Goal: Complete application form

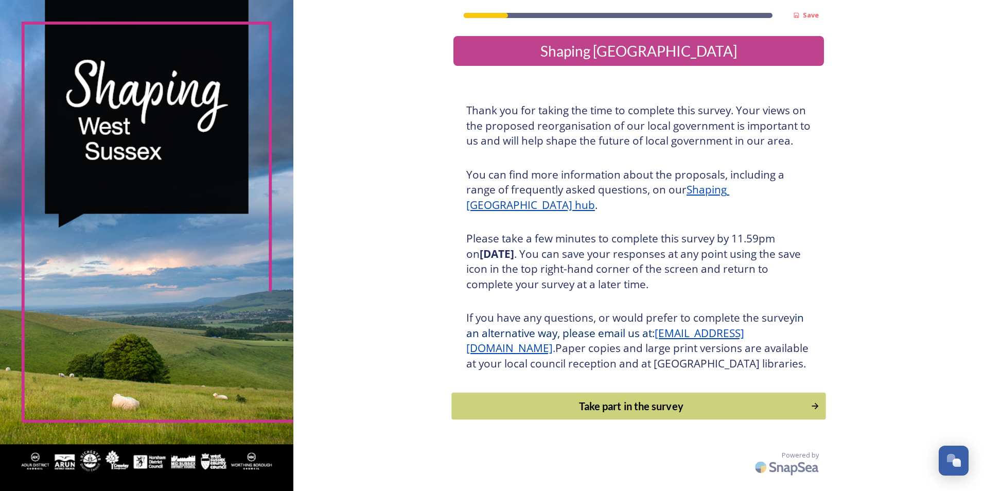
click at [672, 414] on div "Take part in the survey" at bounding box center [631, 405] width 348 height 15
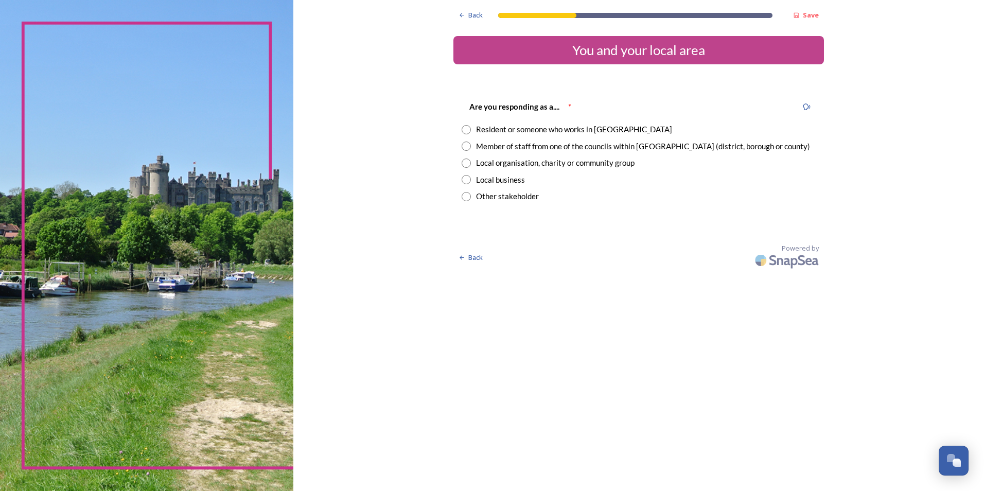
click at [468, 147] on input "radio" at bounding box center [465, 145] width 9 height 9
radio input "true"
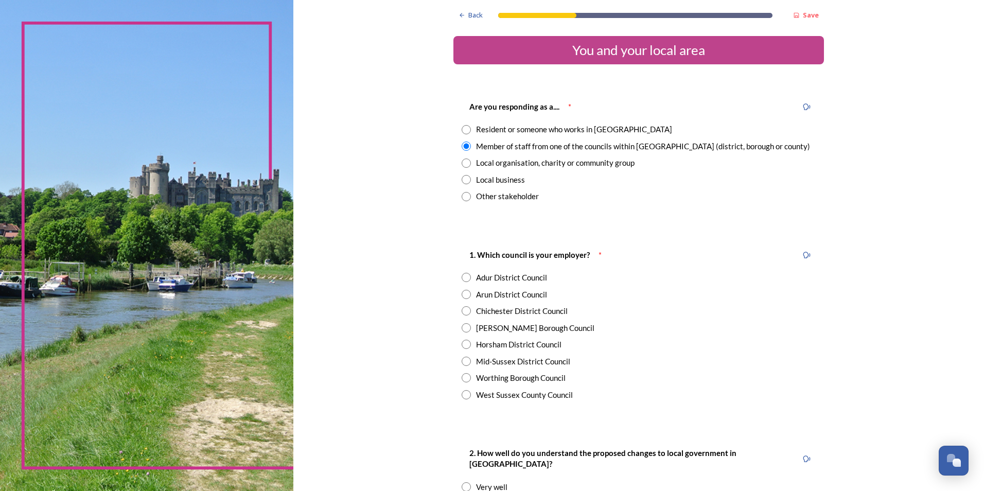
click at [461, 327] on input "radio" at bounding box center [465, 327] width 9 height 9
radio input "true"
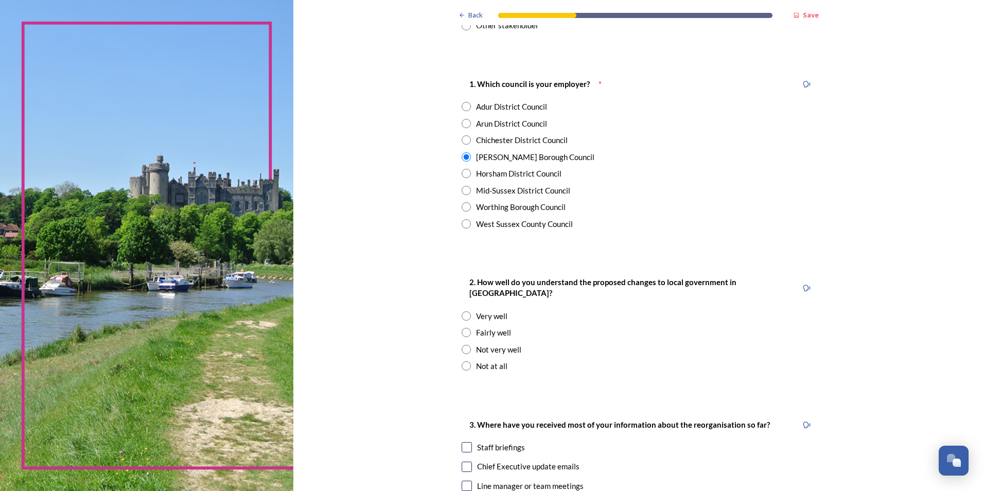
scroll to position [206, 0]
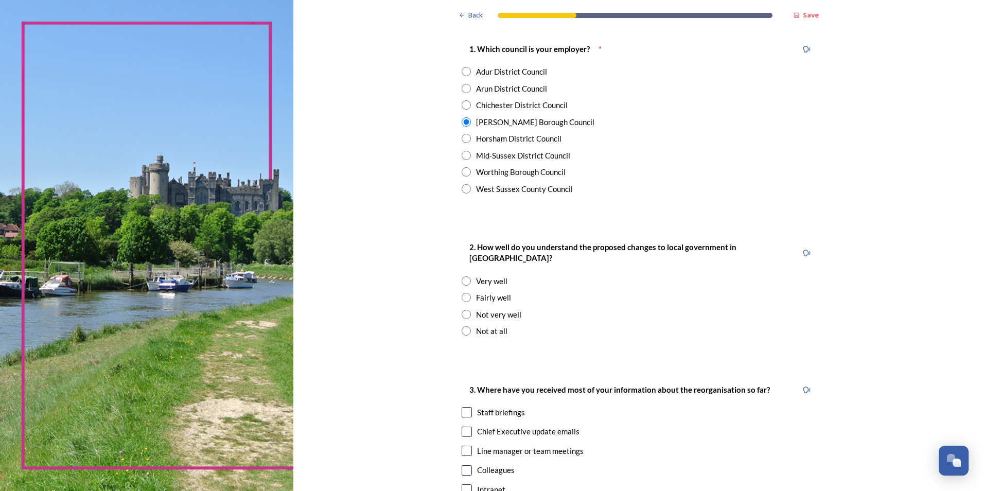
click at [462, 293] on input "radio" at bounding box center [465, 297] width 9 height 9
radio input "true"
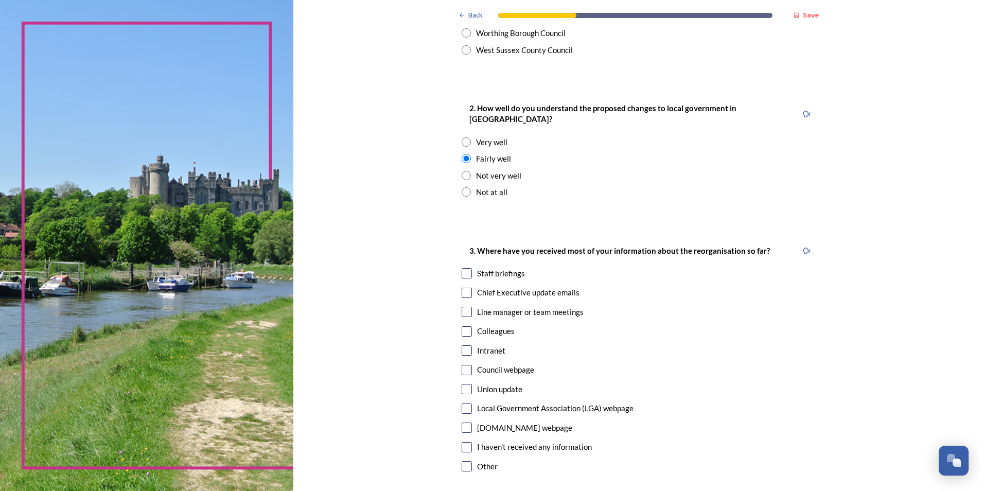
scroll to position [438, 0]
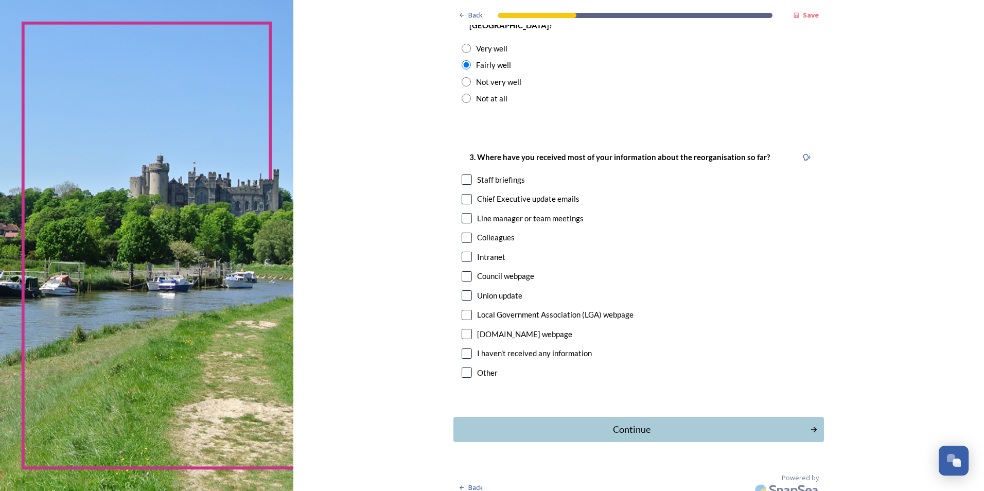
click at [461, 174] on input "checkbox" at bounding box center [466, 179] width 10 height 10
checkbox input "true"
click at [463, 194] on input "checkbox" at bounding box center [466, 199] width 10 height 10
checkbox input "true"
click at [463, 213] on input "checkbox" at bounding box center [466, 218] width 10 height 10
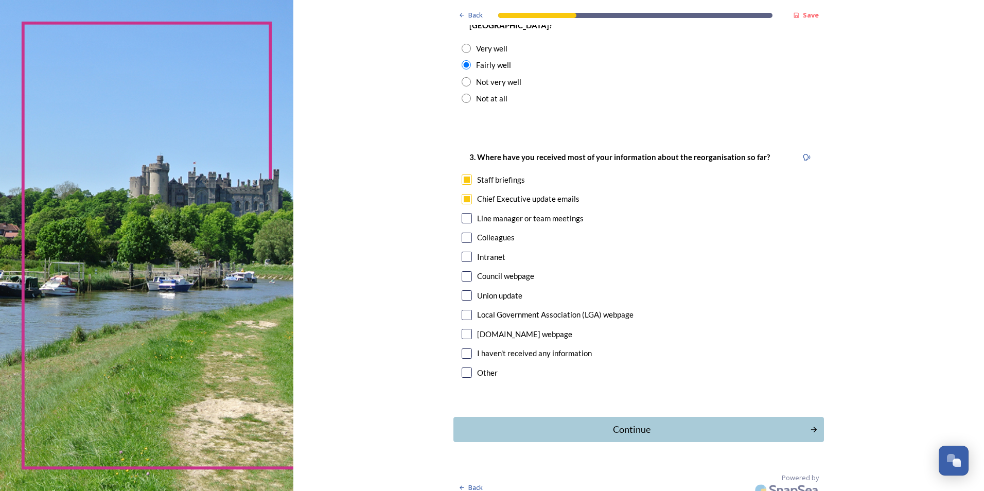
checkbox input "true"
click at [463, 252] on input "checkbox" at bounding box center [466, 257] width 10 height 10
checkbox input "true"
click at [468, 270] on div "Council webpage" at bounding box center [638, 276] width 354 height 12
checkbox input "true"
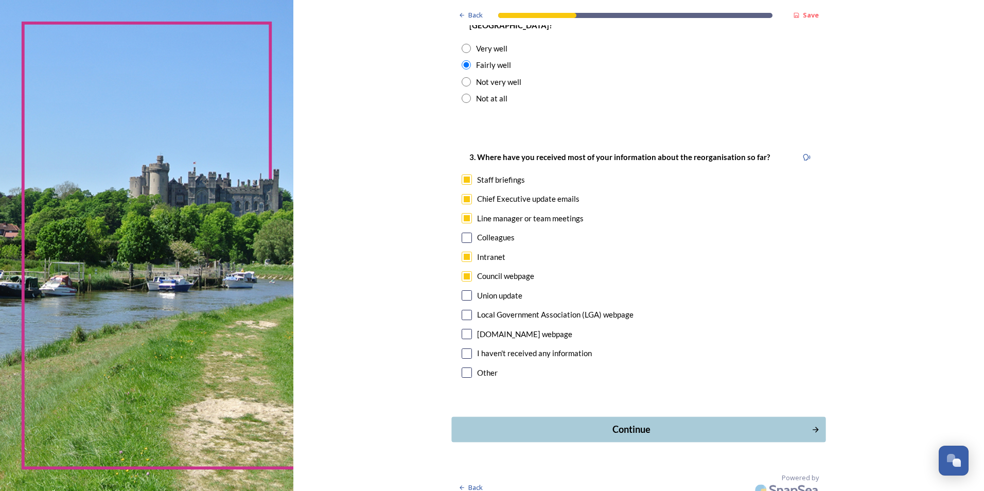
click at [657, 422] on div "Continue" at bounding box center [631, 429] width 348 height 14
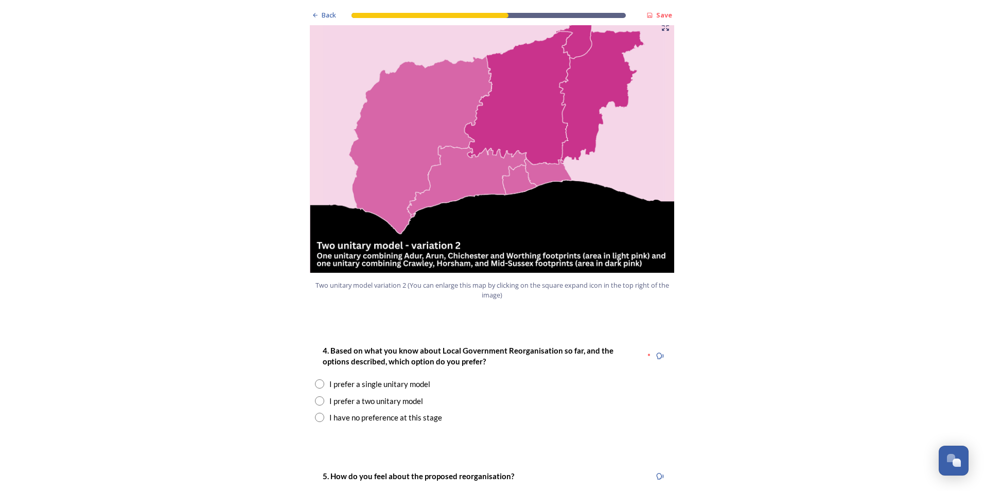
scroll to position [1183, 0]
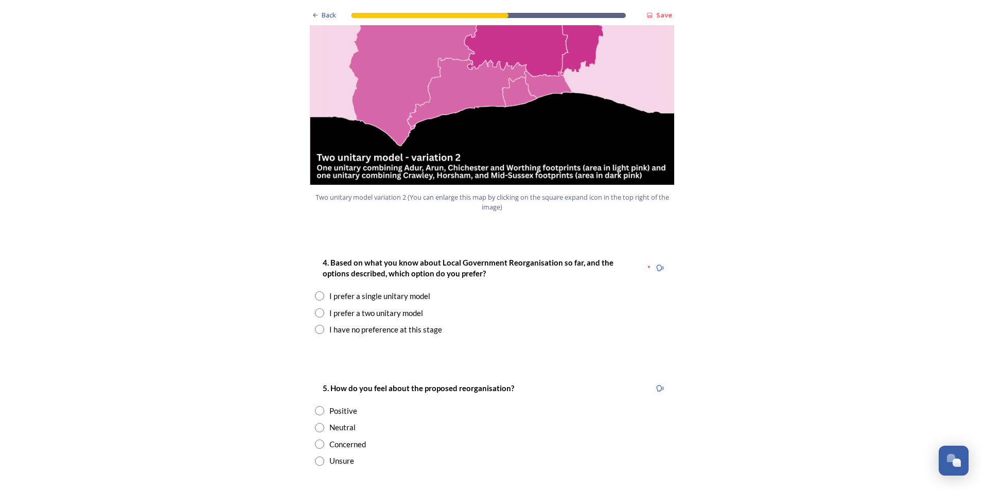
click at [317, 308] on input "radio" at bounding box center [319, 312] width 9 height 9
radio input "true"
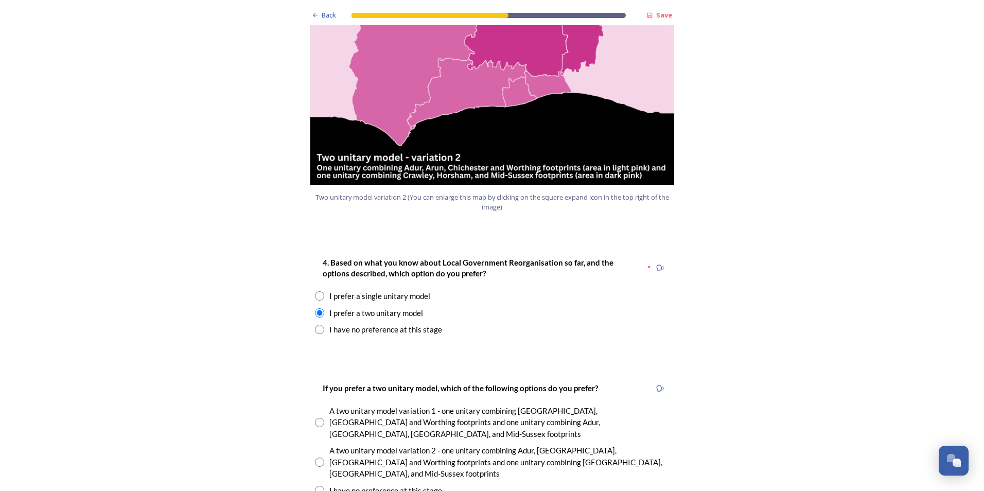
click at [317, 457] on input "radio" at bounding box center [319, 461] width 9 height 9
radio input "true"
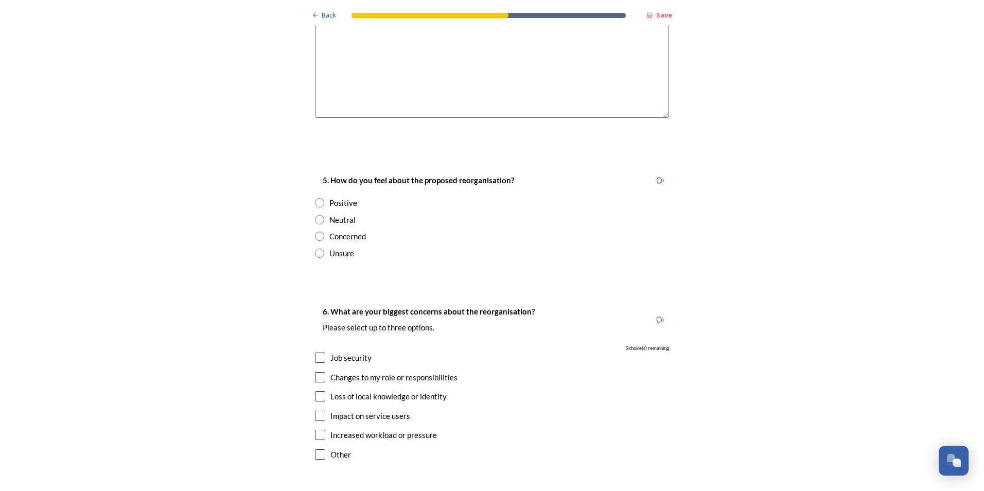
scroll to position [1800, 0]
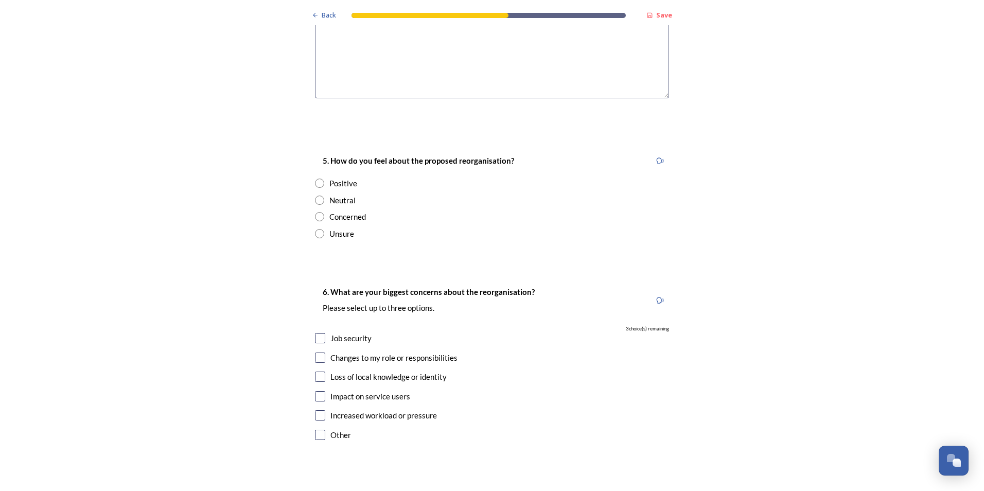
click at [317, 212] on input "radio" at bounding box center [319, 216] width 9 height 9
radio input "true"
click at [315, 333] on input "checkbox" at bounding box center [320, 338] width 10 height 10
checkbox input "true"
click at [321, 371] on input "checkbox" at bounding box center [320, 376] width 10 height 10
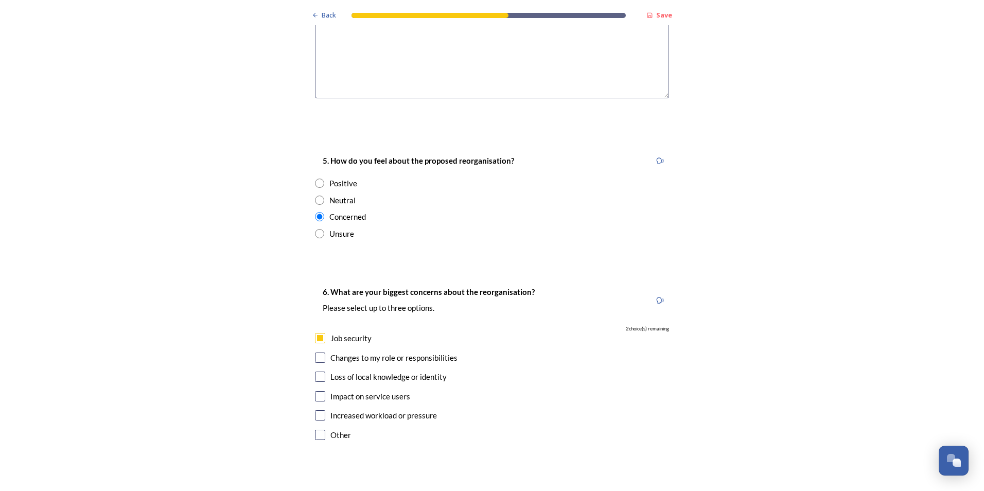
checkbox input "true"
click at [315, 410] on input "checkbox" at bounding box center [320, 415] width 10 height 10
checkbox input "true"
click at [318, 391] on input "checkbox" at bounding box center [320, 396] width 10 height 10
click at [317, 391] on input "checkbox" at bounding box center [320, 396] width 10 height 10
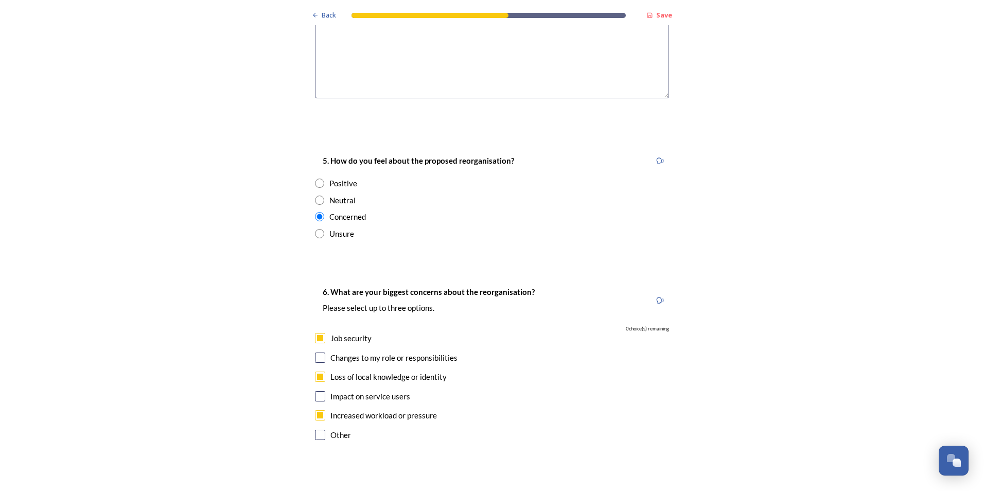
click at [315, 391] on input "checkbox" at bounding box center [320, 396] width 10 height 10
checkbox input "false"
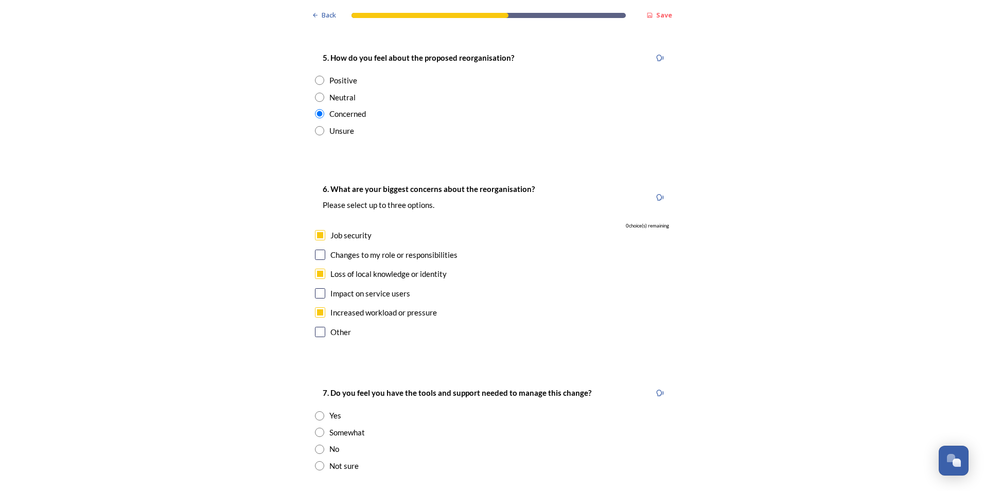
scroll to position [2006, 0]
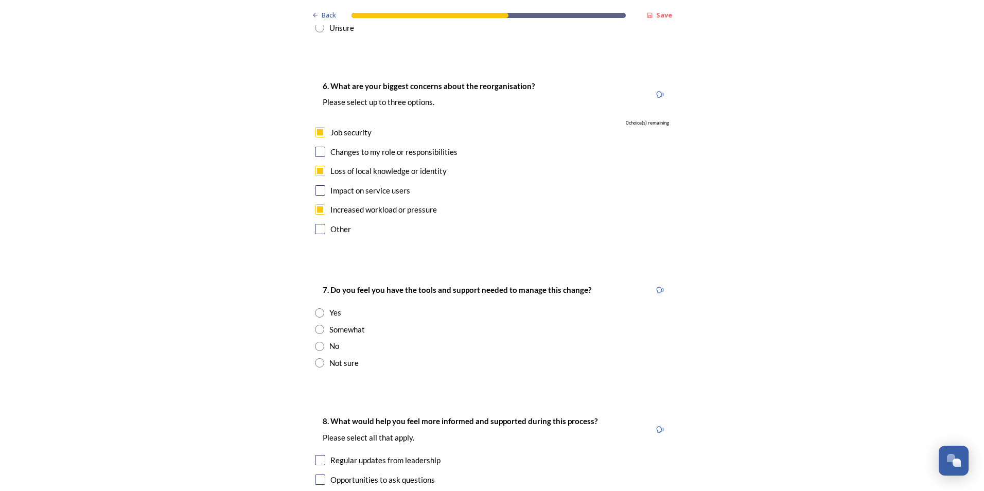
click at [315, 342] on input "radio" at bounding box center [319, 346] width 9 height 9
radio input "true"
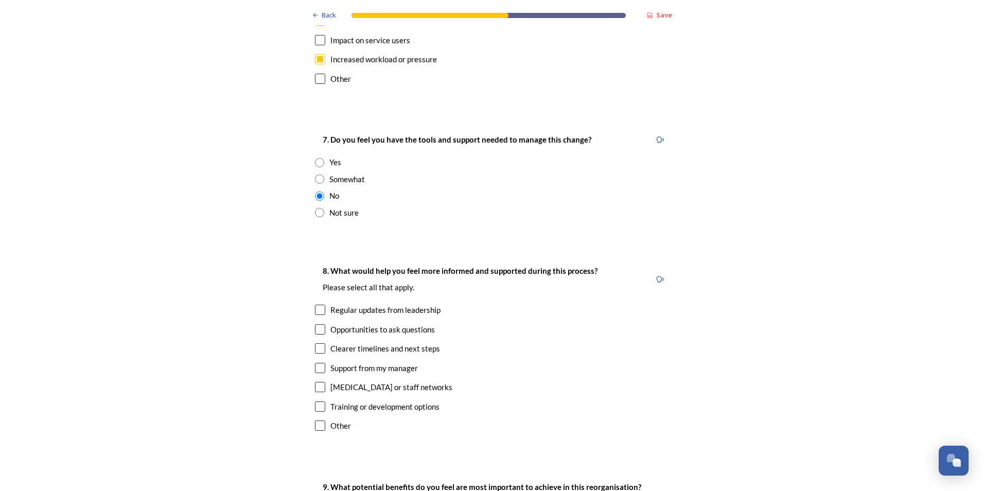
scroll to position [2161, 0]
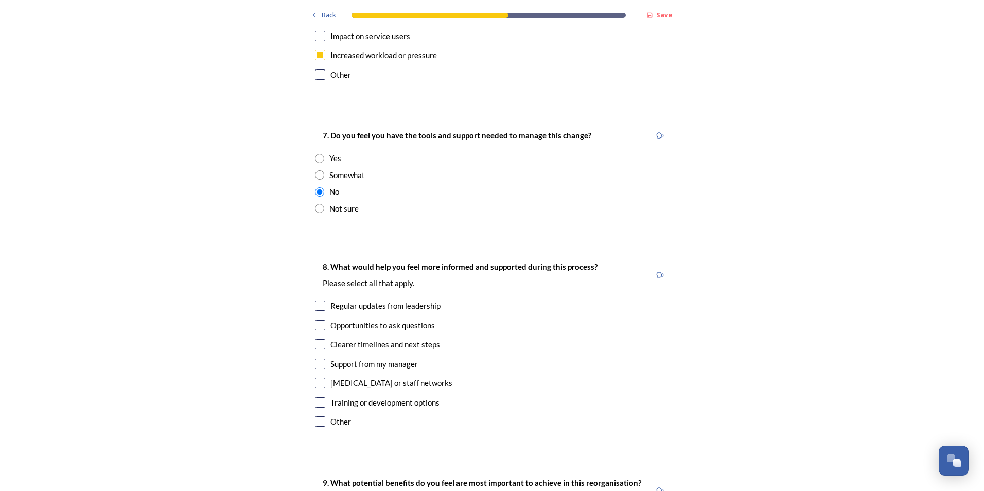
click at [319, 170] on input "radio" at bounding box center [319, 174] width 9 height 9
radio input "true"
click at [316, 300] on input "checkbox" at bounding box center [320, 305] width 10 height 10
checkbox input "true"
click at [316, 320] on input "checkbox" at bounding box center [320, 325] width 10 height 10
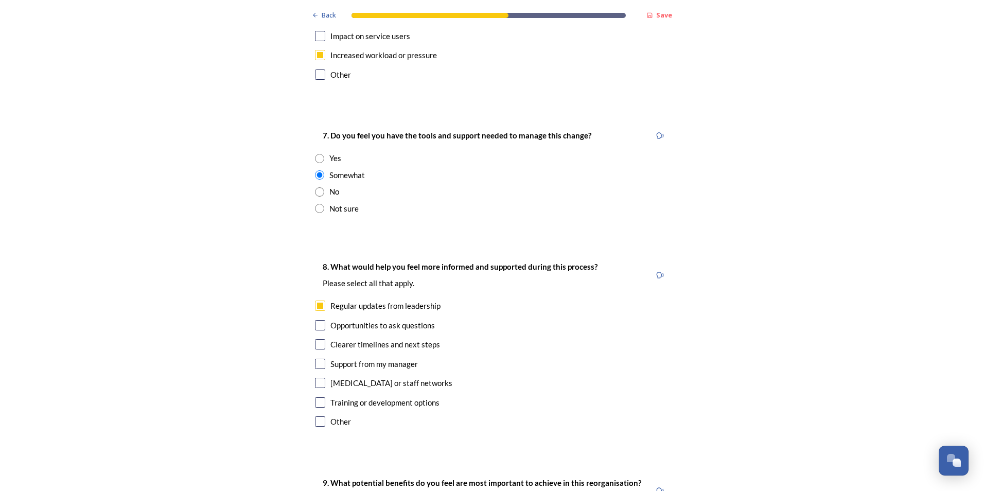
checkbox input "true"
click at [316, 339] on input "checkbox" at bounding box center [320, 344] width 10 height 10
checkbox input "true"
click at [316, 359] on input "checkbox" at bounding box center [320, 364] width 10 height 10
click at [315, 359] on input "checkbox" at bounding box center [320, 364] width 10 height 10
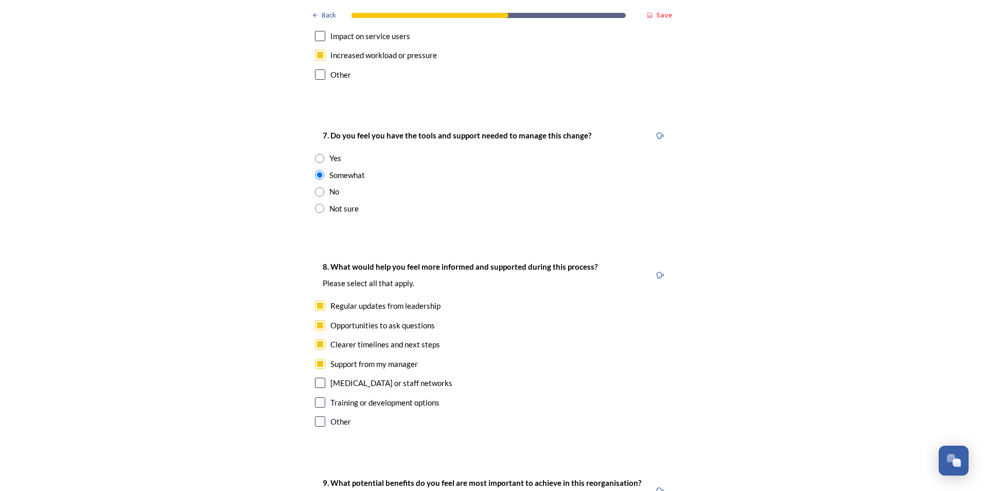
checkbox input "false"
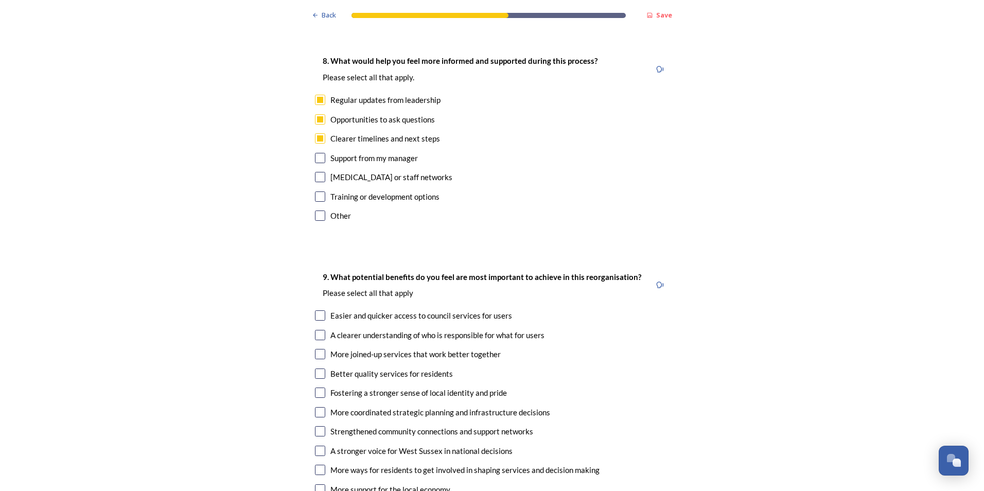
scroll to position [2418, 0]
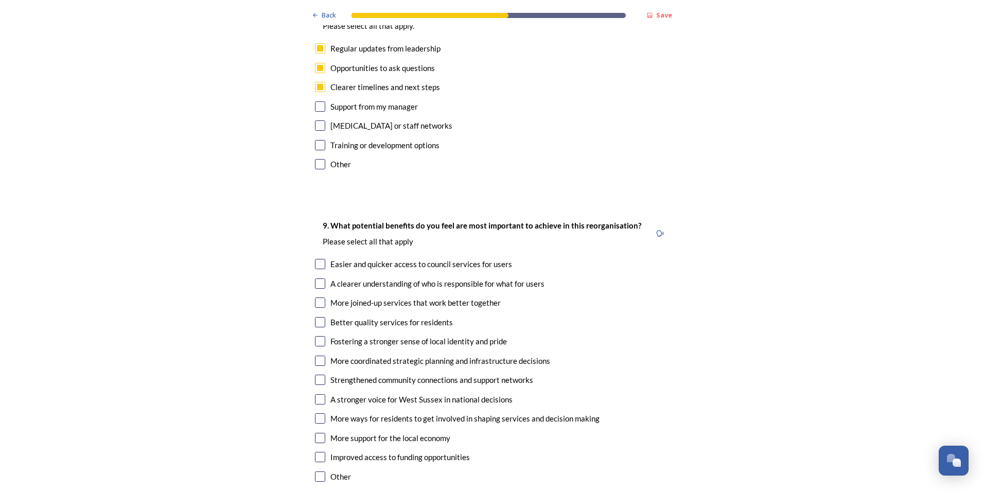
click at [320, 278] on input "checkbox" at bounding box center [320, 283] width 10 height 10
checkbox input "true"
click at [315, 259] on input "checkbox" at bounding box center [320, 264] width 10 height 10
checkbox input "true"
click at [316, 297] on input "checkbox" at bounding box center [320, 302] width 10 height 10
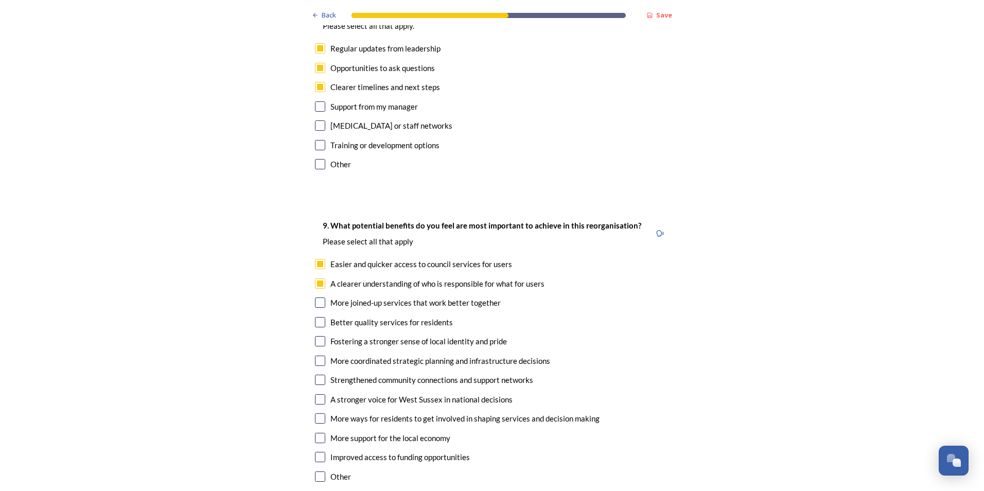
checkbox input "true"
click at [316, 317] on input "checkbox" at bounding box center [320, 322] width 10 height 10
checkbox input "true"
click at [315, 355] on input "checkbox" at bounding box center [320, 360] width 10 height 10
checkbox input "true"
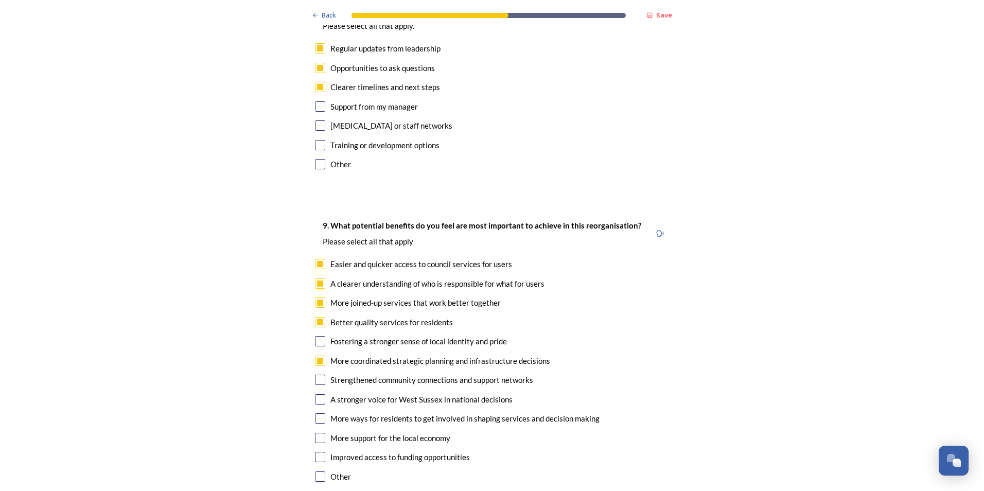
click at [315, 374] on input "checkbox" at bounding box center [320, 379] width 10 height 10
checkbox input "true"
click at [315, 433] on input "checkbox" at bounding box center [320, 438] width 10 height 10
checkbox input "true"
click at [317, 452] on input "checkbox" at bounding box center [320, 457] width 10 height 10
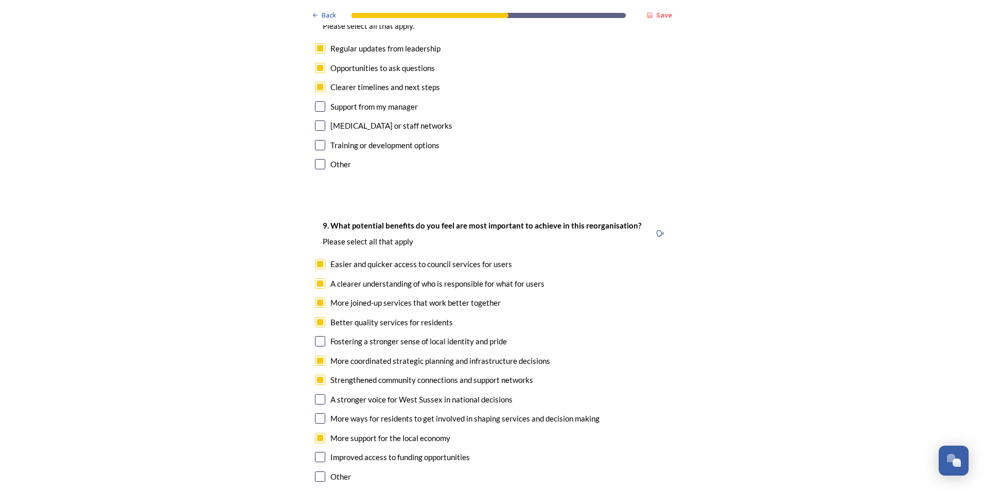
checkbox input "true"
click at [317, 413] on input "checkbox" at bounding box center [320, 418] width 10 height 10
checkbox input "true"
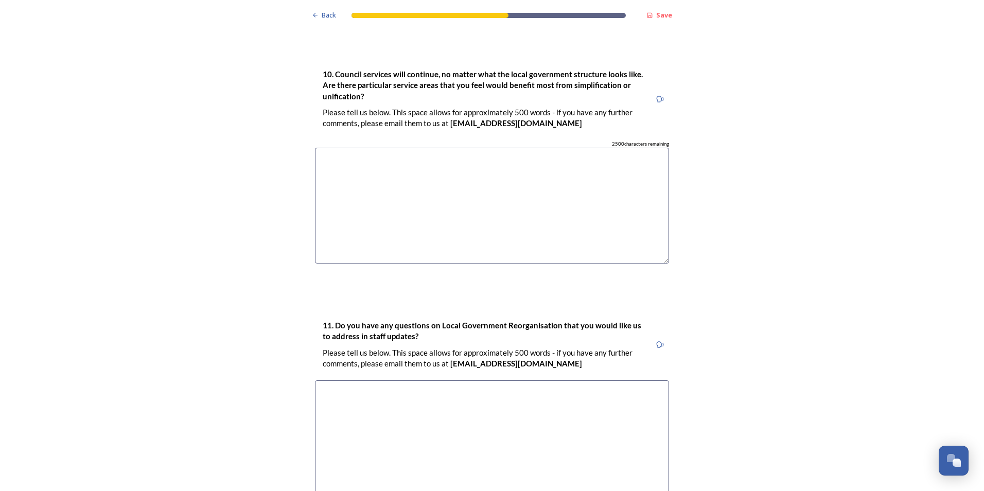
scroll to position [2963, 0]
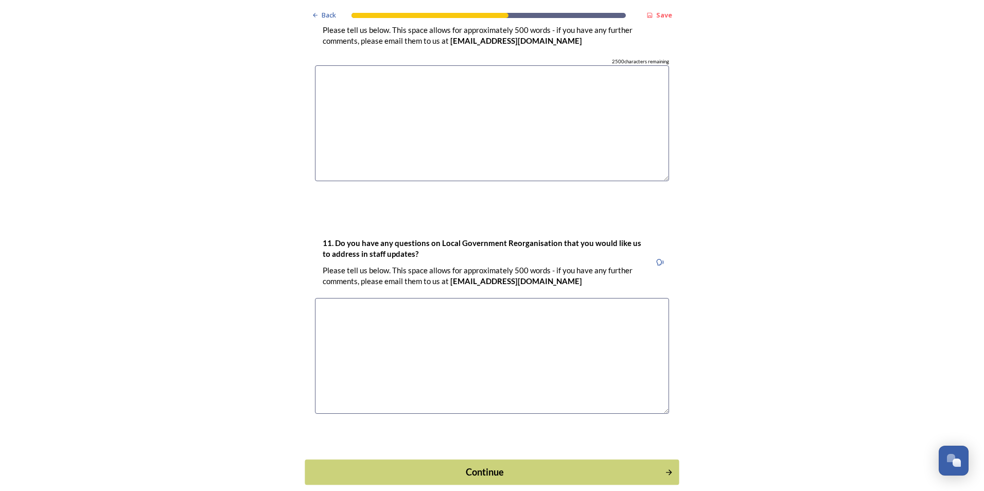
click at [460, 465] on div "Continue" at bounding box center [485, 472] width 348 height 14
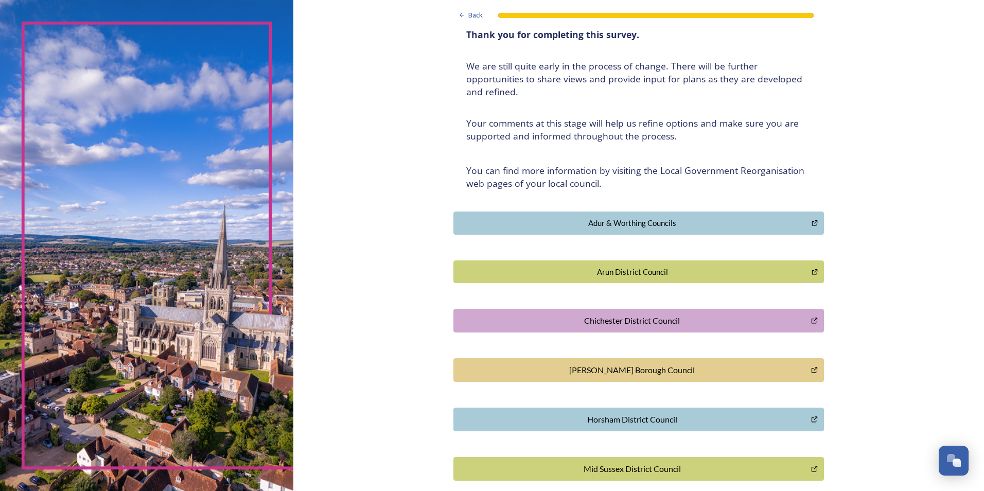
scroll to position [172, 0]
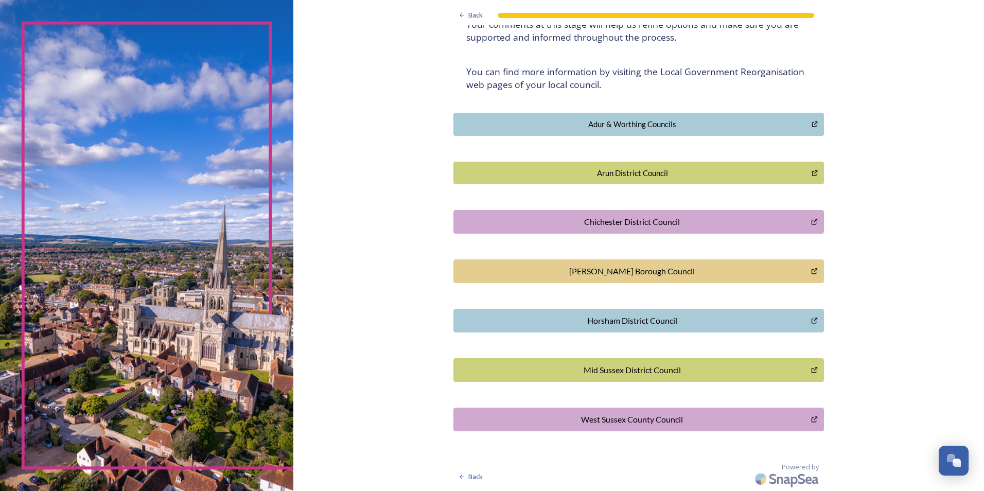
click at [545, 318] on div "Horsham District Council" at bounding box center [632, 320] width 346 height 12
click at [590, 272] on div "[PERSON_NAME] Borough Council" at bounding box center [632, 271] width 346 height 12
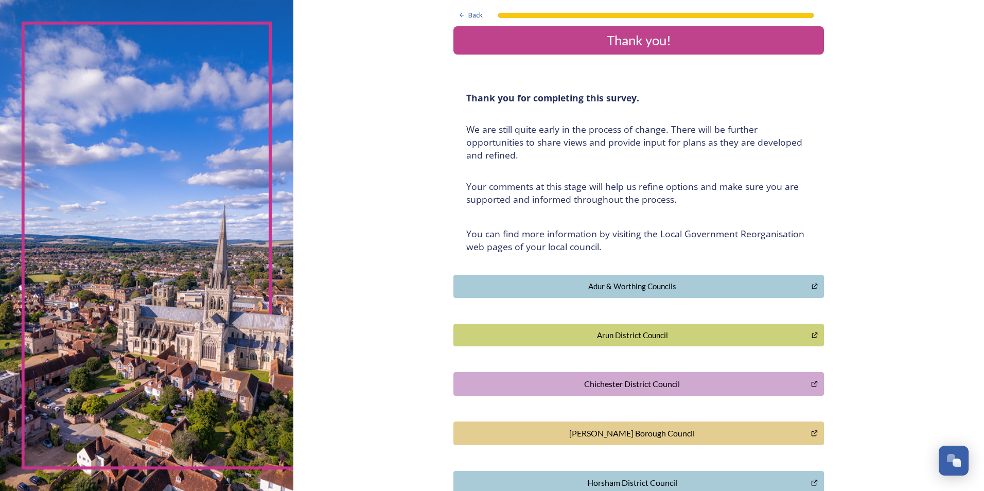
scroll to position [0, 0]
